Goal: Navigation & Orientation: Find specific page/section

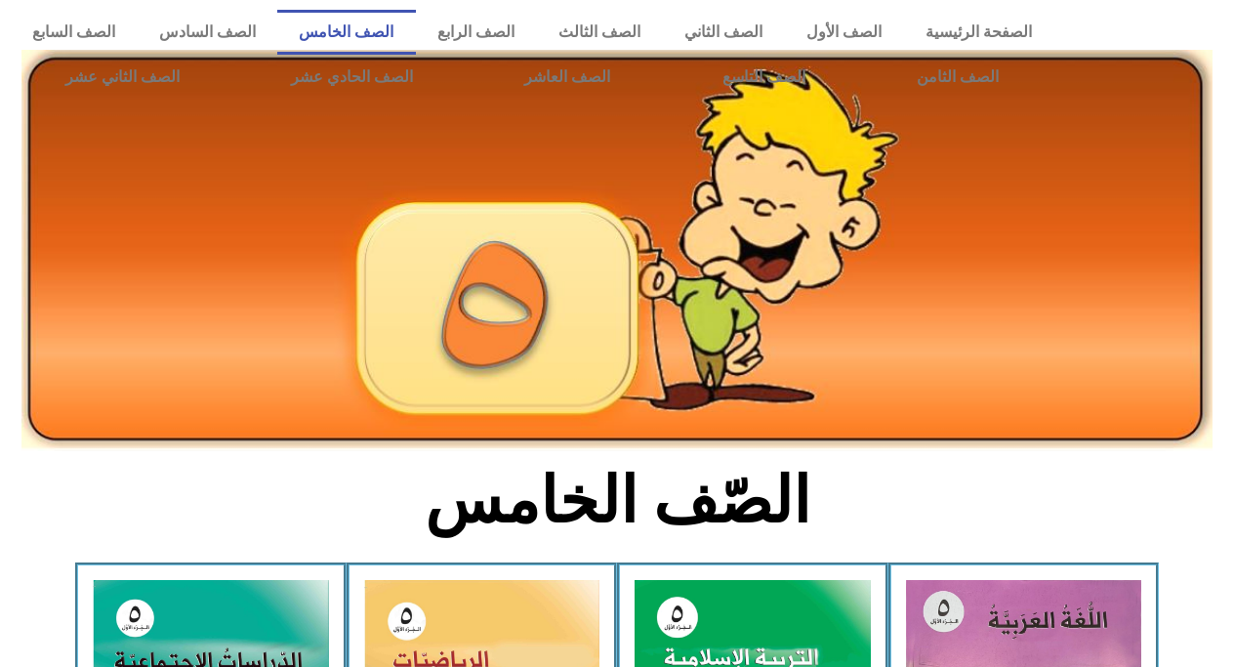
click at [1219, 83] on div at bounding box center [1149, 54] width 170 height 109
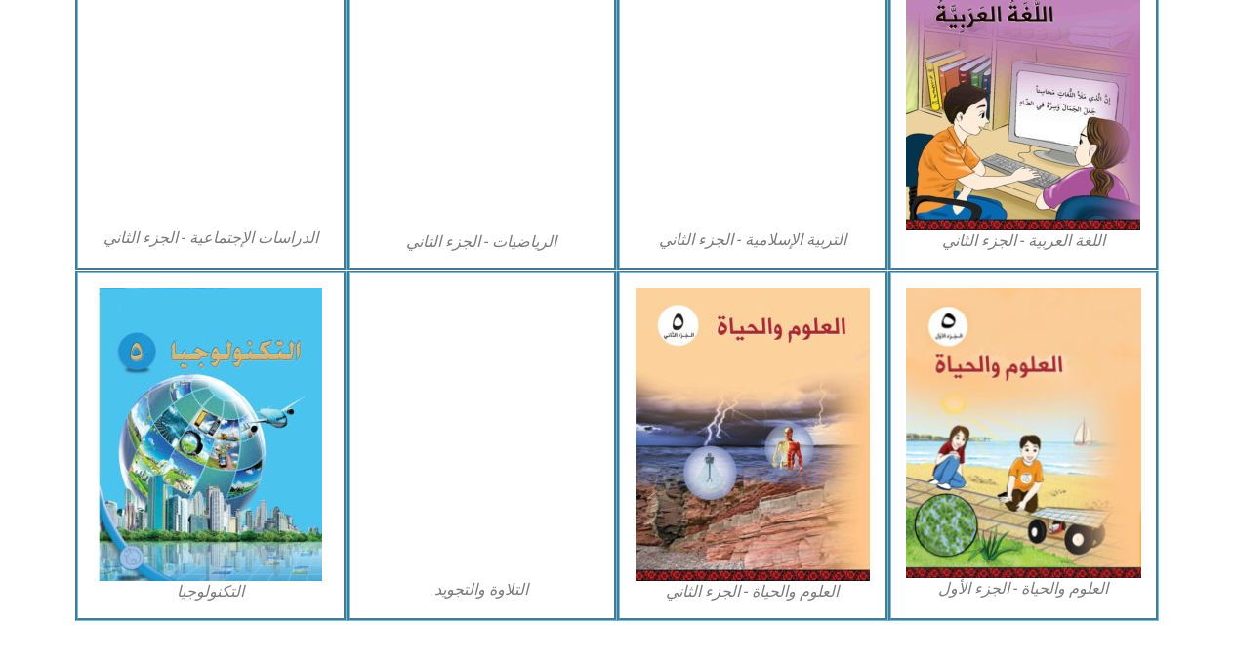
scroll to position [1033, 0]
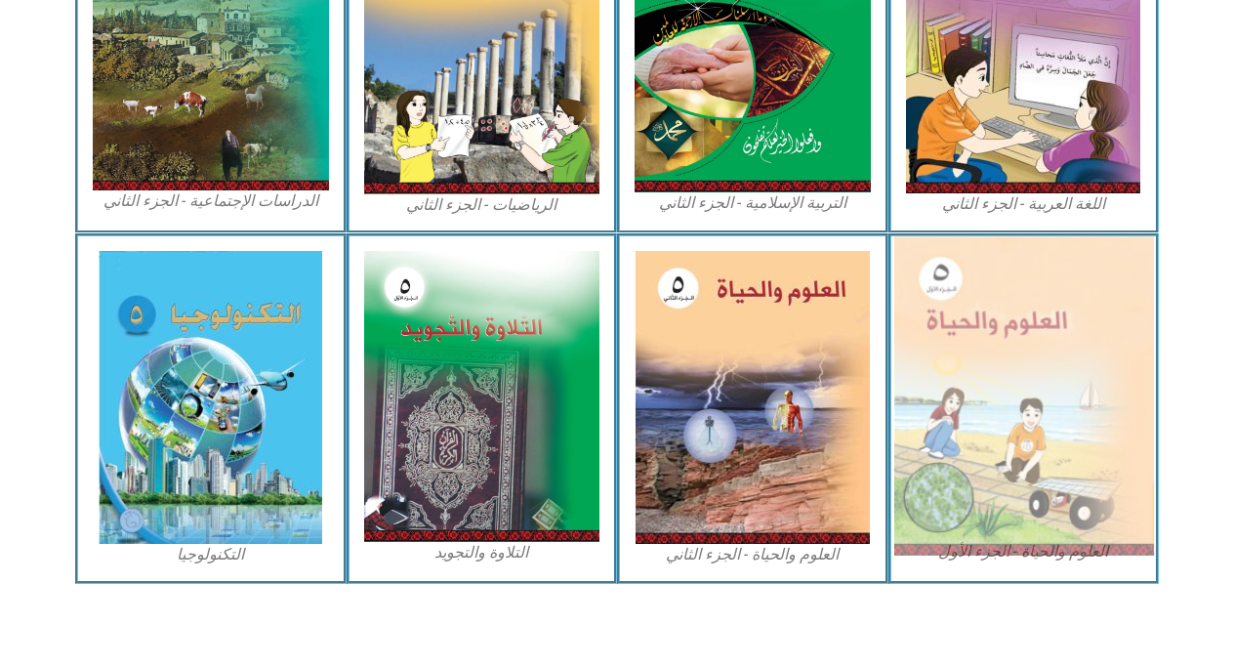
click at [1055, 309] on img at bounding box center [1023, 395] width 260 height 319
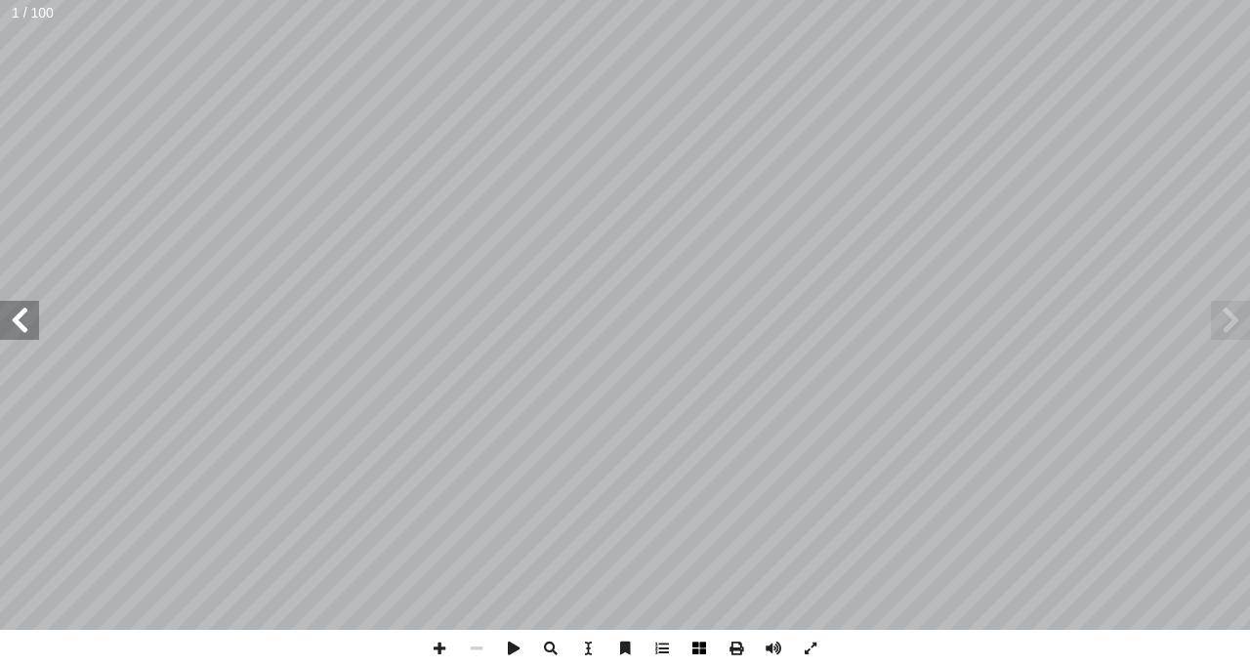
click at [705, 639] on span at bounding box center [699, 648] width 37 height 37
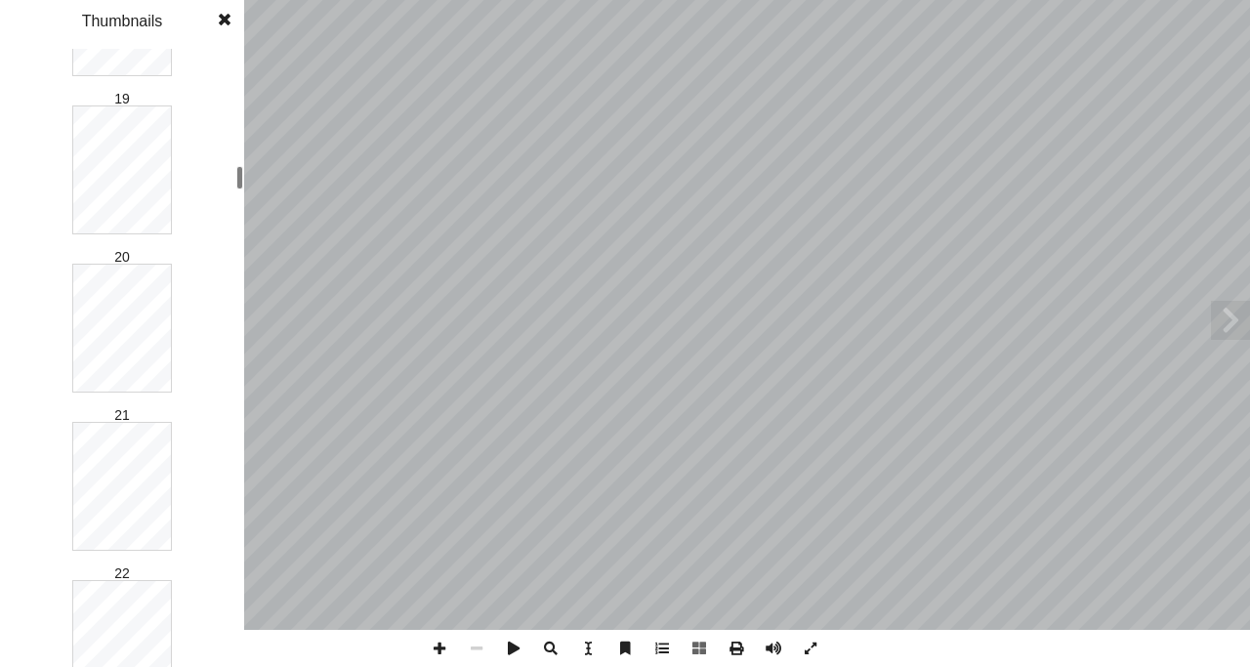
click at [212, 178] on div "1 2 3 4 5 6 7 8 9 10 11 12 13 14 15 16 17 18 19 20 21 22 23 24 25 26 27 28 29 3…" at bounding box center [122, 358] width 244 height 618
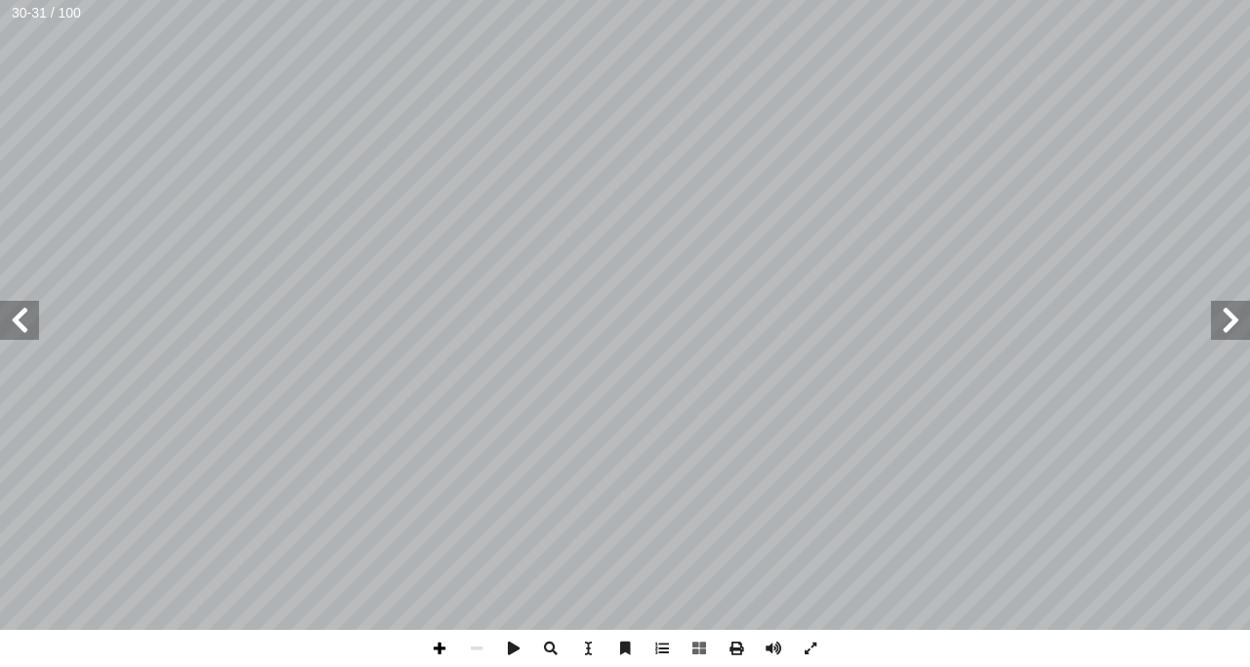
click at [436, 652] on span at bounding box center [439, 648] width 37 height 37
